Goal: Task Accomplishment & Management: Complete application form

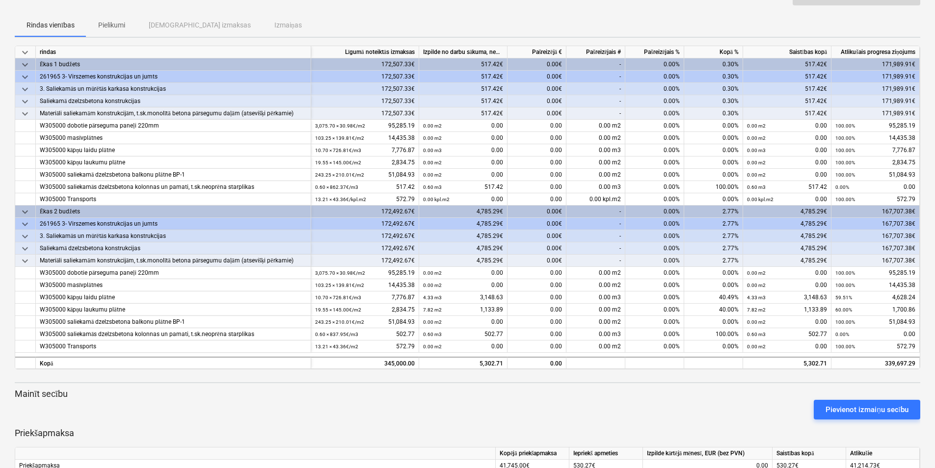
scroll to position [115, 0]
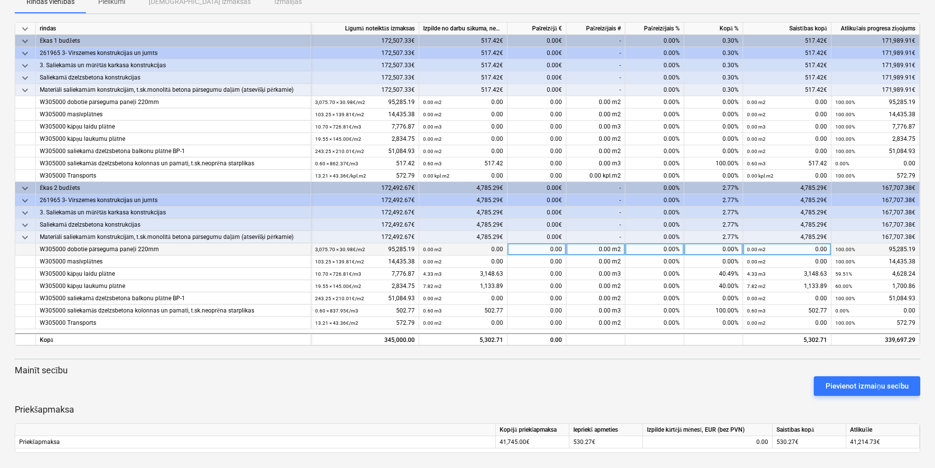
click at [561, 248] on div "0.00" at bounding box center [536, 249] width 59 height 12
type input "31.537,91"
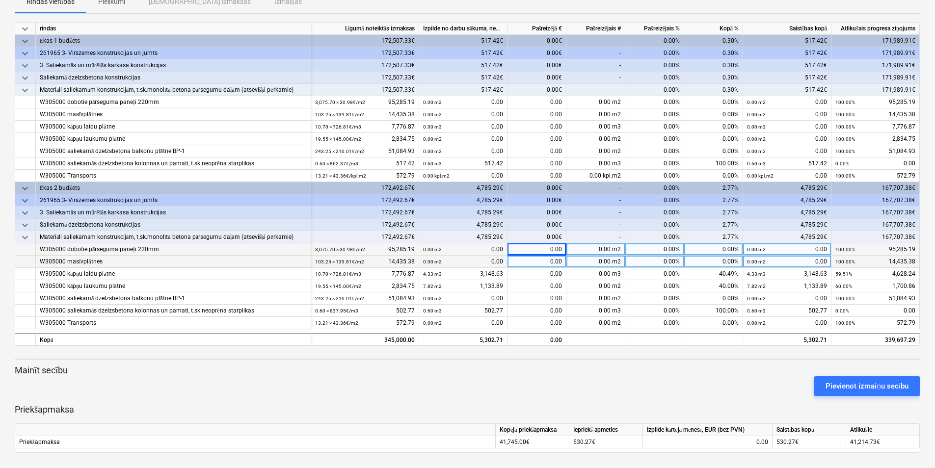
click at [521, 266] on div "0.00" at bounding box center [536, 262] width 59 height 12
click at [562, 258] on div "0.00" at bounding box center [536, 262] width 59 height 12
click at [562, 249] on div "0.00" at bounding box center [536, 249] width 59 height 12
type input "31,537.91"
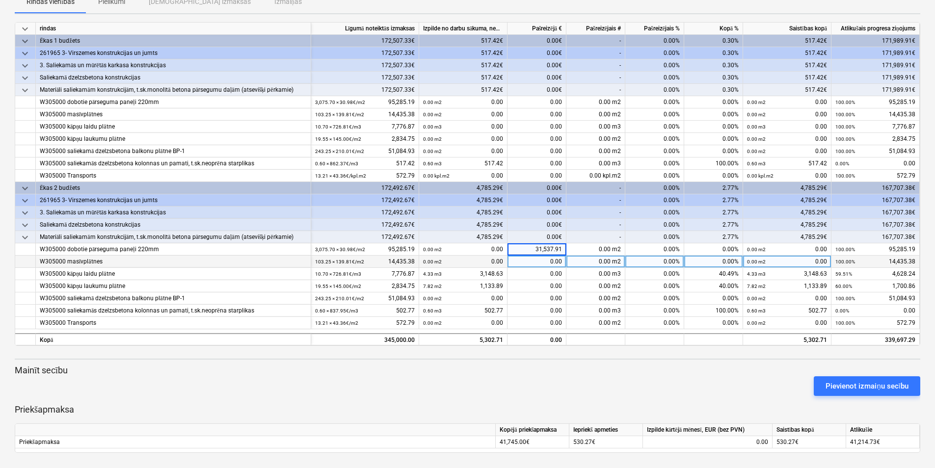
click at [559, 262] on div "0.00" at bounding box center [536, 262] width 59 height 12
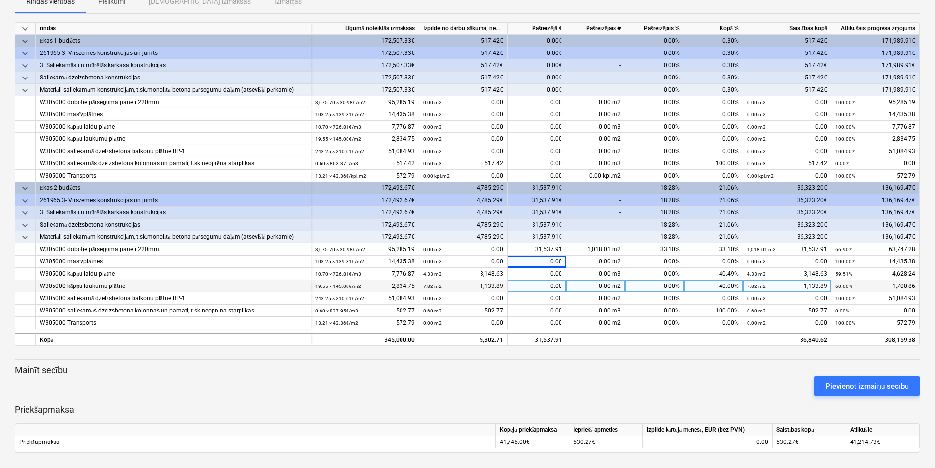
click at [562, 287] on div "0.00" at bounding box center [536, 286] width 59 height 12
type input "1,133.89"
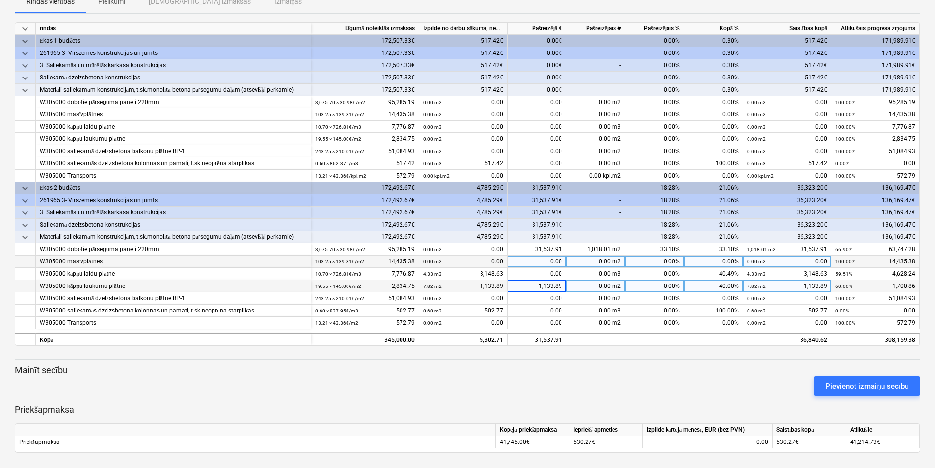
click at [551, 261] on div "0.00" at bounding box center [536, 262] width 59 height 12
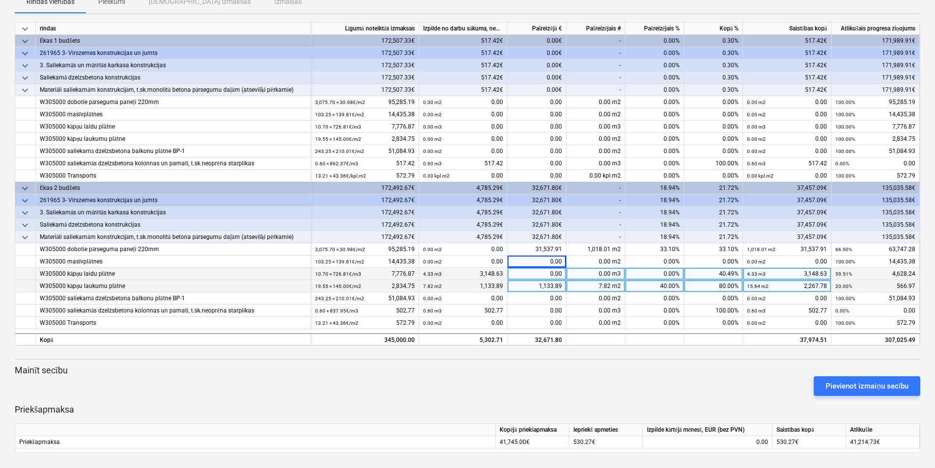
click at [561, 272] on div "0.00" at bounding box center [536, 274] width 59 height 12
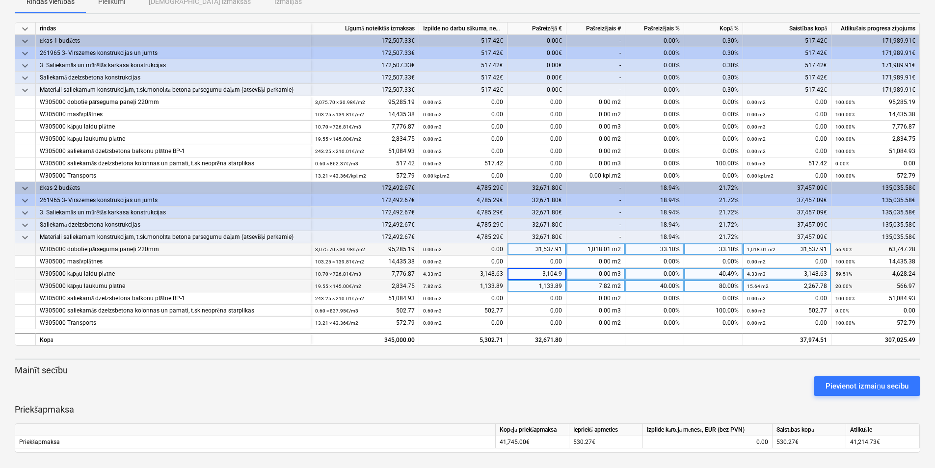
type input "3,104.96"
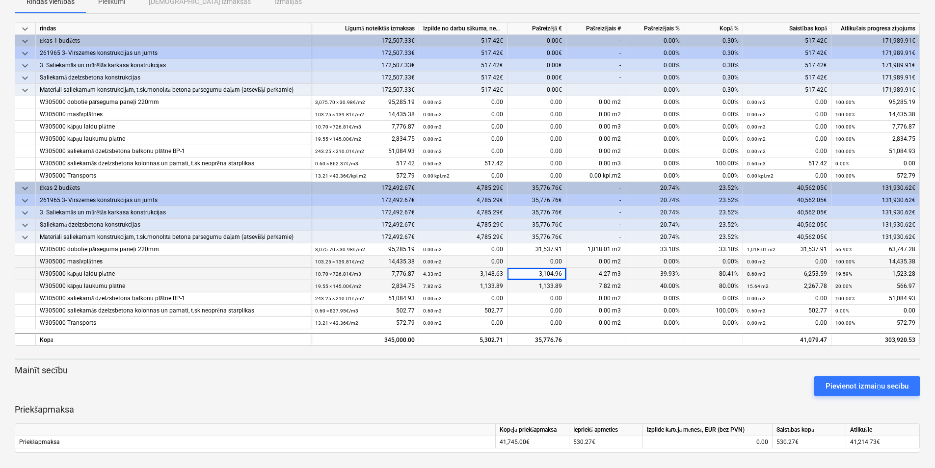
click at [552, 261] on div "0.00" at bounding box center [536, 262] width 59 height 12
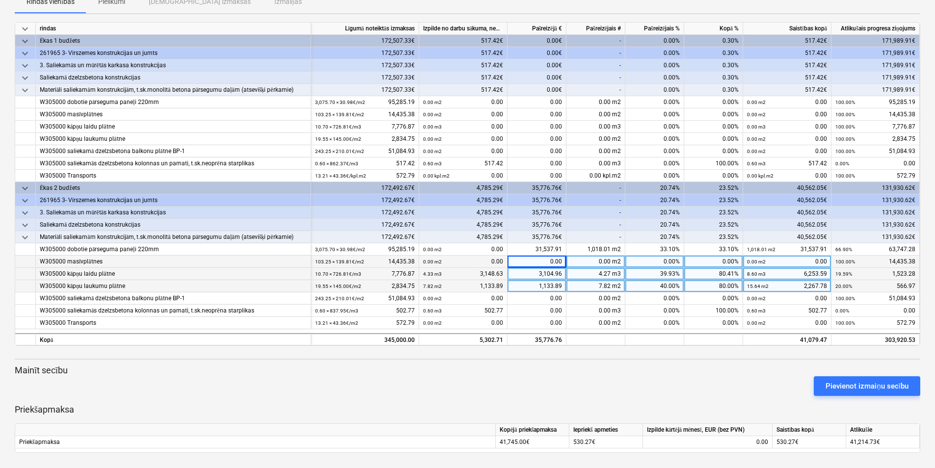
click at [561, 261] on div "0.00" at bounding box center [536, 262] width 59 height 12
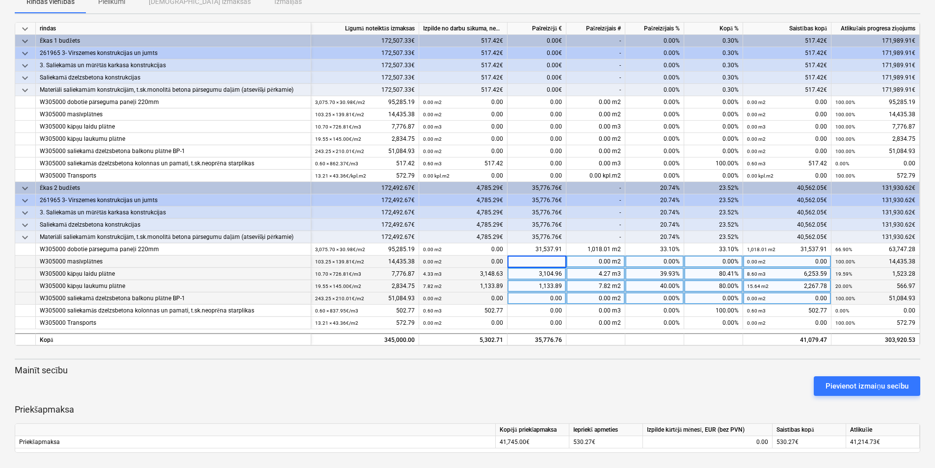
click at [562, 297] on div "0.00" at bounding box center [536, 298] width 59 height 12
type input "8,721.64"
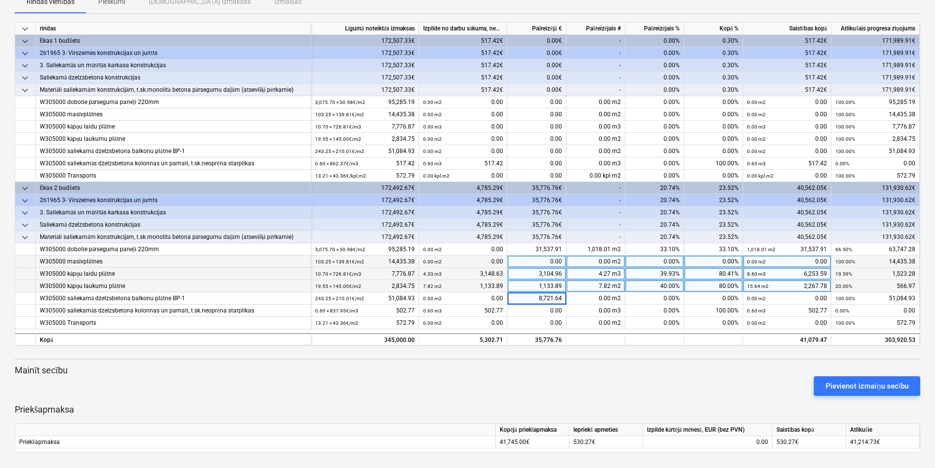
click at [558, 260] on div "0.00" at bounding box center [536, 262] width 59 height 12
click at [562, 260] on div "0.00" at bounding box center [536, 262] width 59 height 12
click at [560, 260] on div "0.00" at bounding box center [536, 262] width 59 height 12
type input "5,535.48"
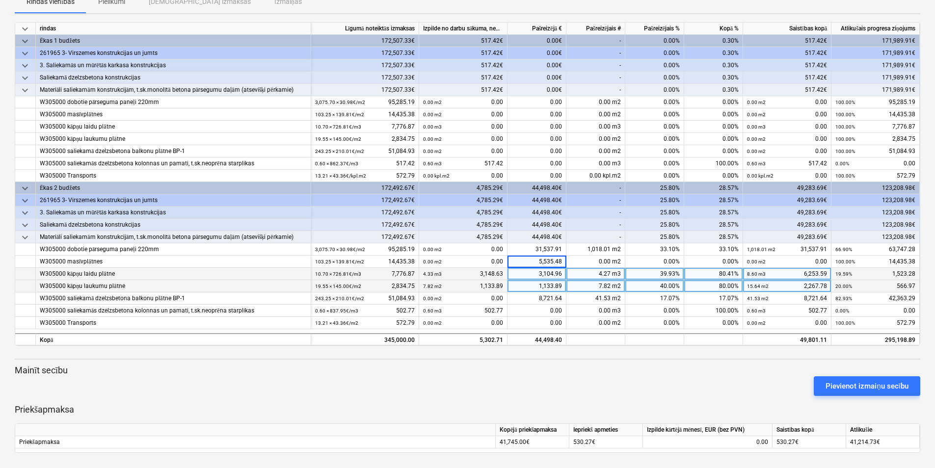
click at [541, 273] on div "3,104.96" at bounding box center [536, 274] width 59 height 12
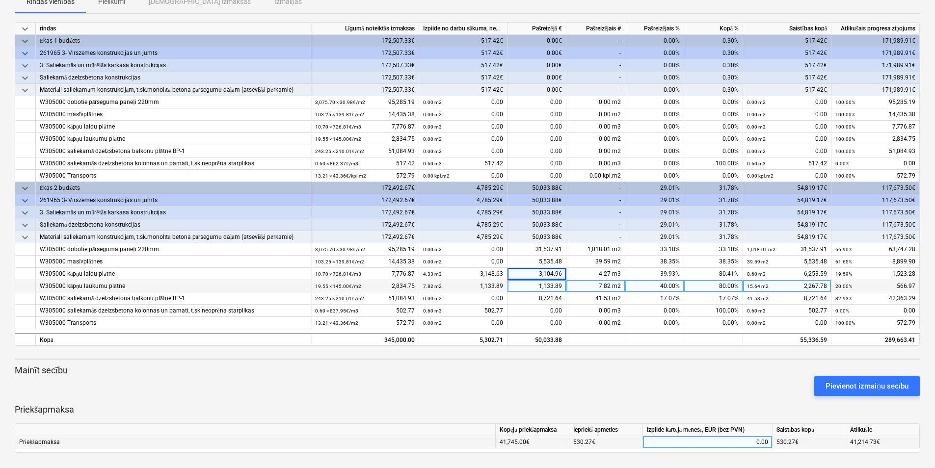
click at [766, 442] on div "0.00" at bounding box center [707, 442] width 121 height 12
type input "5,003.39"
click at [708, 372] on div "Pievienot izmaiņu secību" at bounding box center [467, 385] width 913 height 27
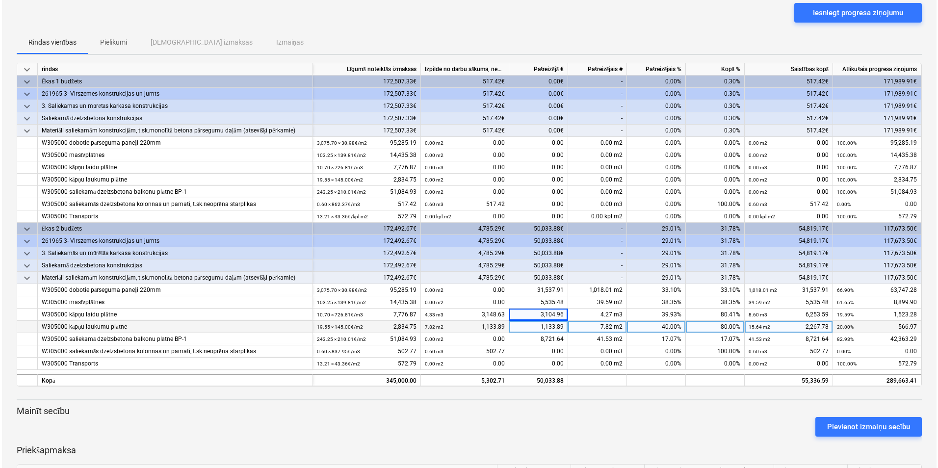
scroll to position [0, 0]
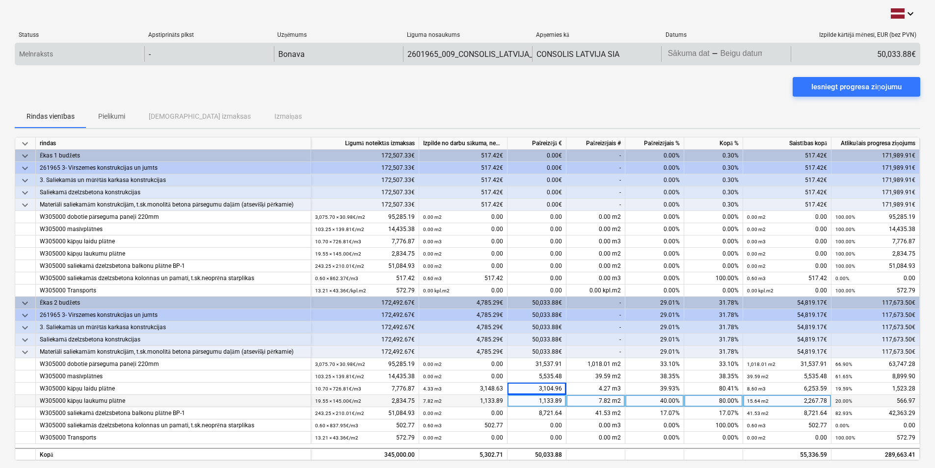
click at [705, 52] on body "keyboard_arrow_down Statuss Apstiprināts plkst Uzņēmums Līguma nosaukums Apņemi…" at bounding box center [467, 234] width 935 height 468
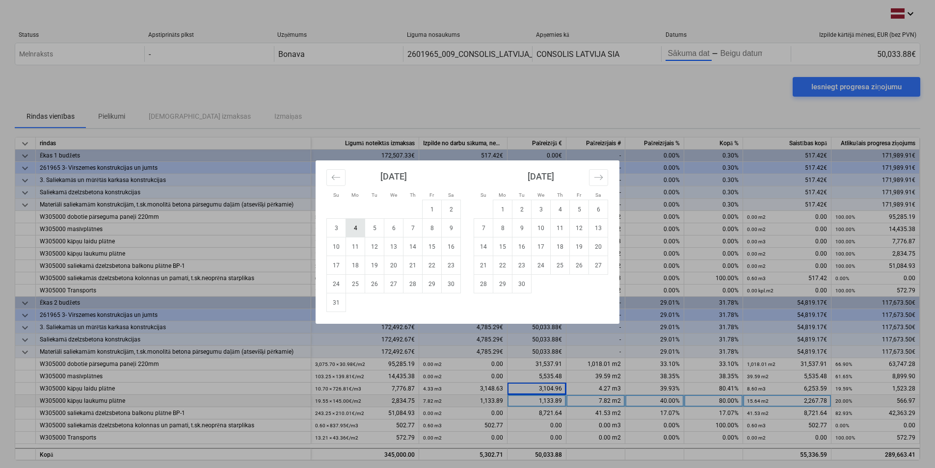
click at [356, 231] on td "4" at bounding box center [355, 228] width 19 height 19
type input "[DATE]"
click at [356, 231] on td "4" at bounding box center [355, 228] width 19 height 19
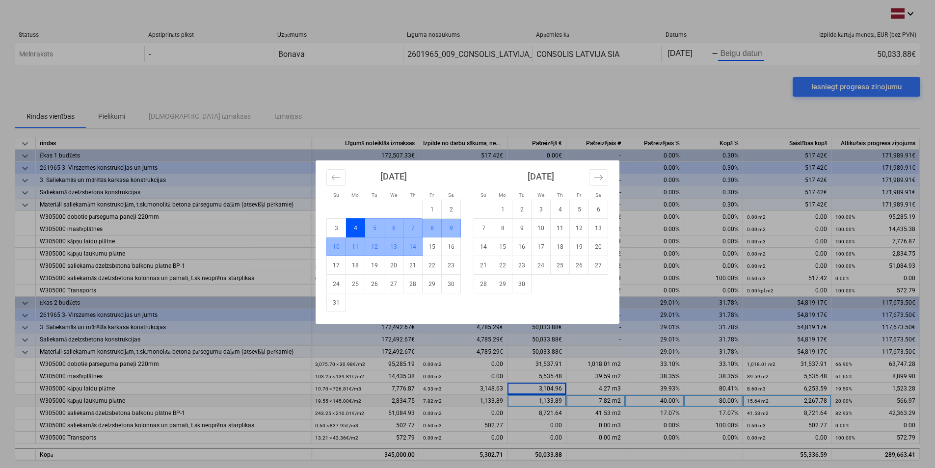
click at [414, 246] on td "14" at bounding box center [412, 246] width 19 height 19
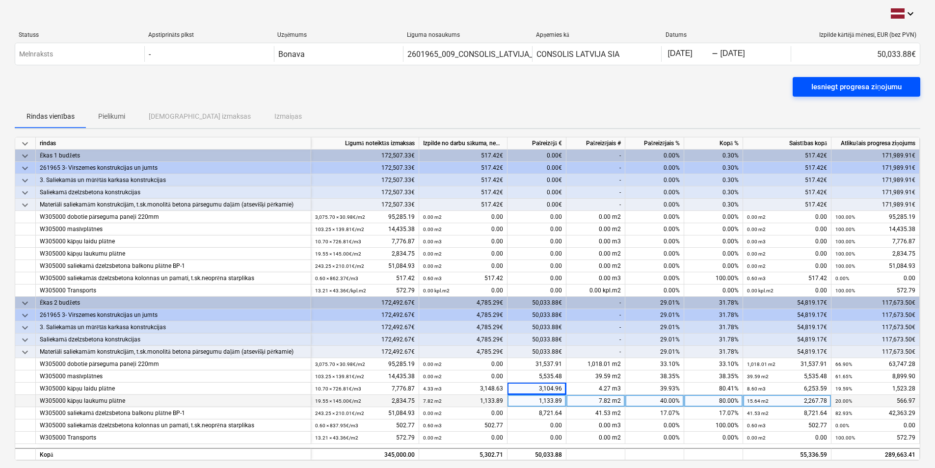
click at [858, 89] on div "Iesniegt progresa ziņojumu" at bounding box center [856, 86] width 90 height 13
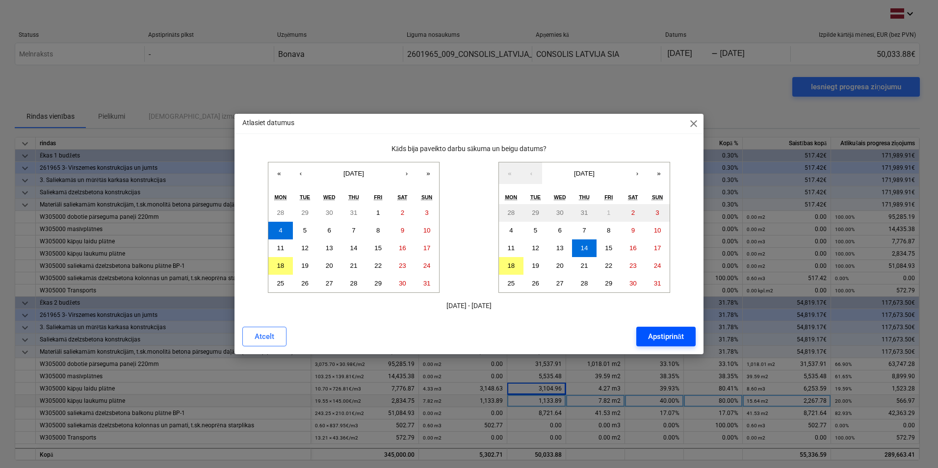
click at [672, 340] on div "Apstiprināt" at bounding box center [666, 336] width 36 height 13
